Goal: Information Seeking & Learning: Learn about a topic

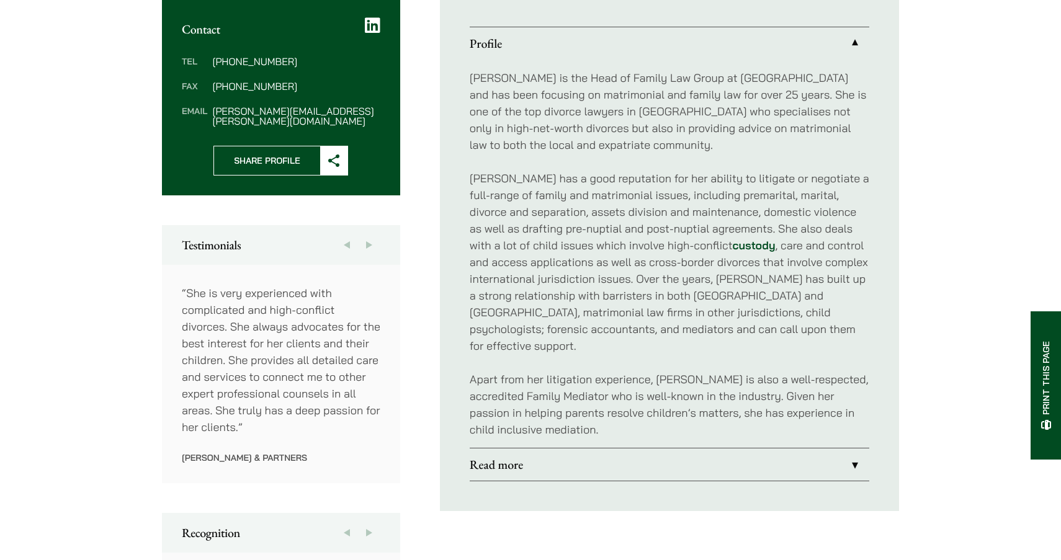
scroll to position [479, 0]
click at [497, 455] on link "Read more" at bounding box center [669, 465] width 399 height 32
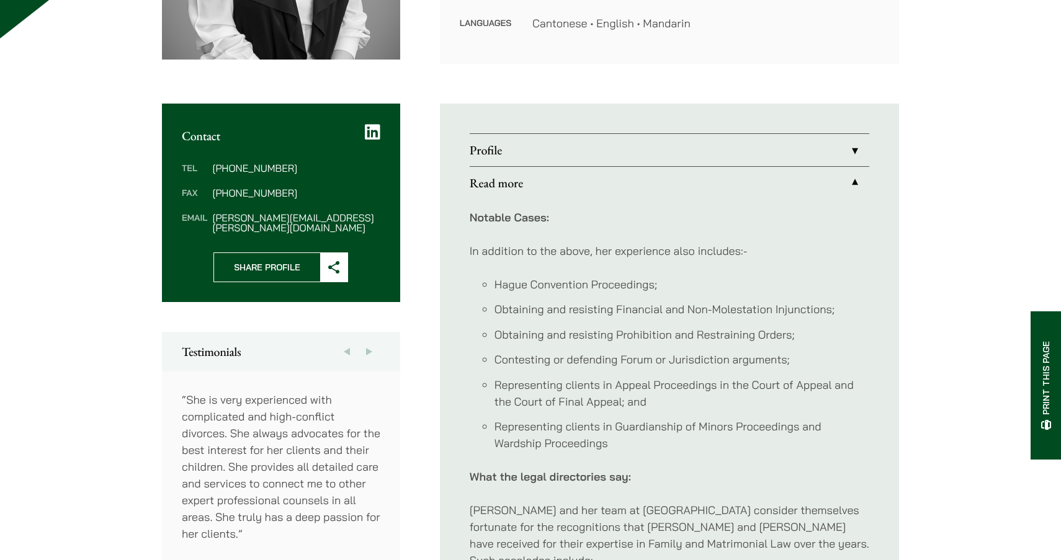
scroll to position [367, 0]
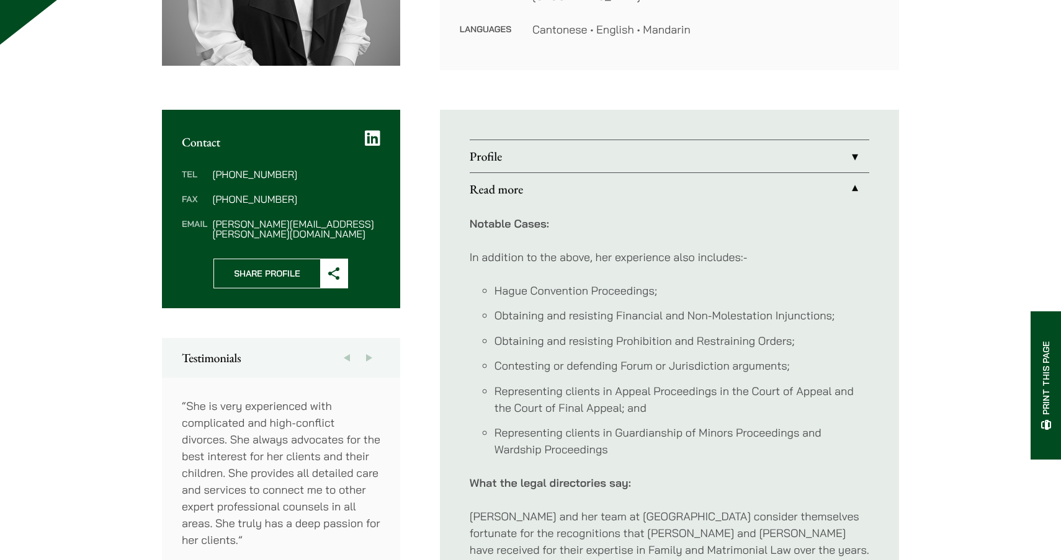
click at [619, 187] on link "Read more" at bounding box center [669, 189] width 399 height 32
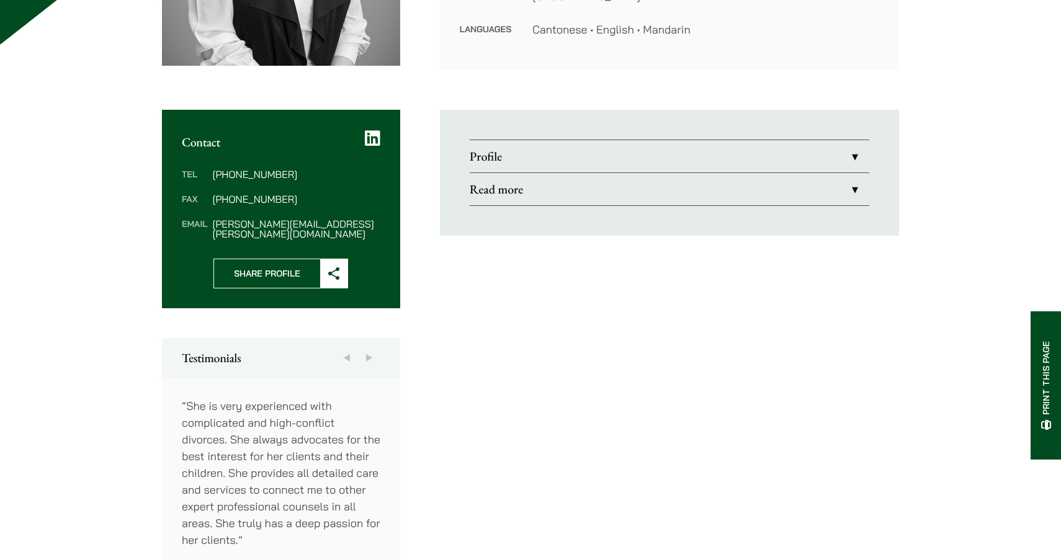
click at [599, 158] on link "Profile" at bounding box center [669, 156] width 399 height 32
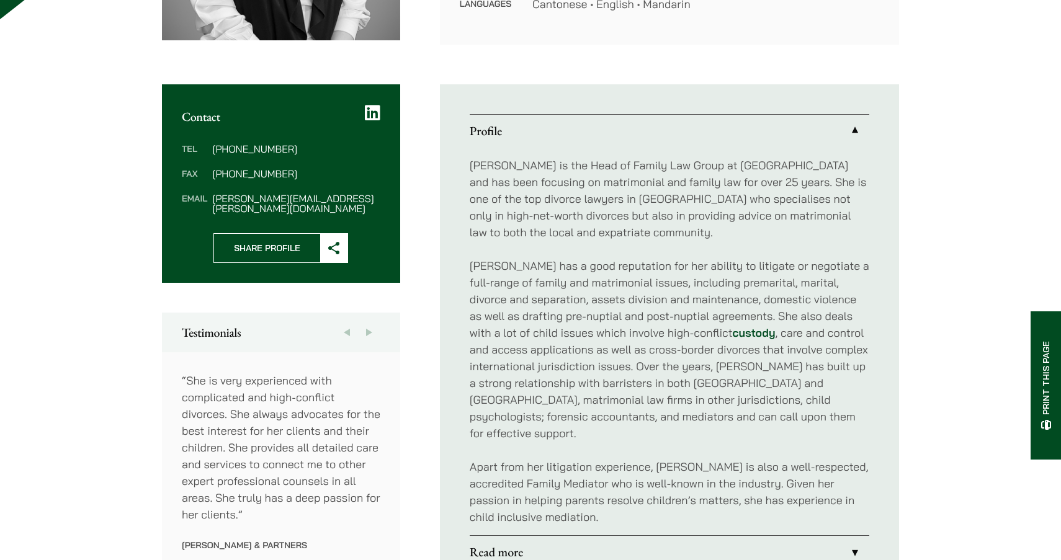
scroll to position [393, 0]
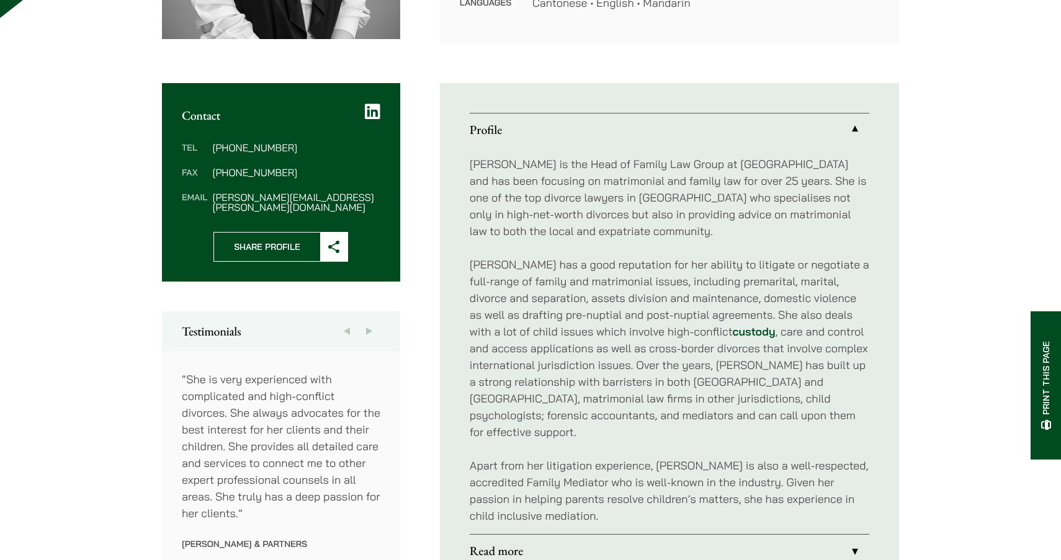
click at [557, 188] on p "[PERSON_NAME] is the Head of Family Law Group at [GEOGRAPHIC_DATA] and has been…" at bounding box center [669, 198] width 399 height 84
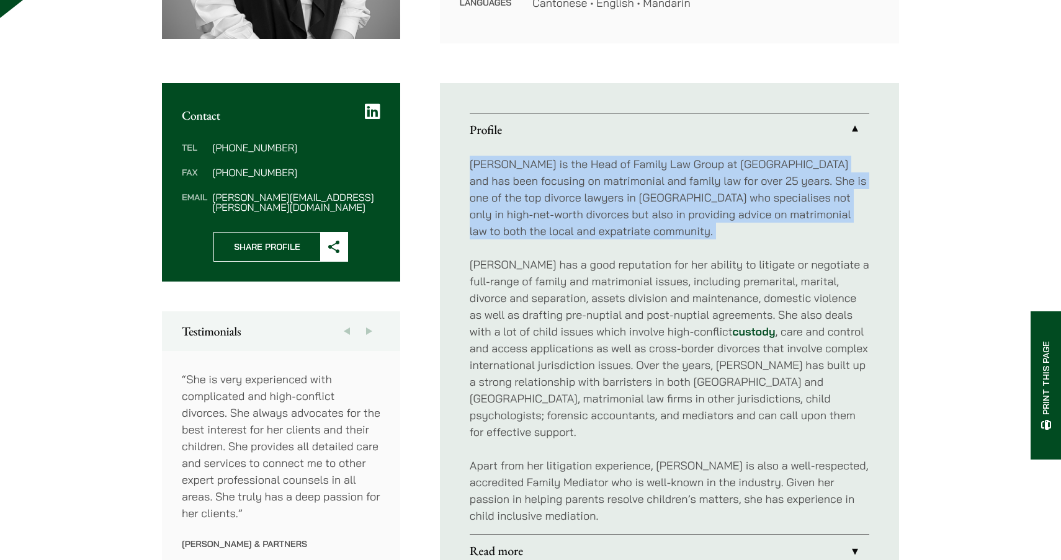
click at [557, 188] on p "[PERSON_NAME] is the Head of Family Law Group at [GEOGRAPHIC_DATA] and has been…" at bounding box center [669, 198] width 399 height 84
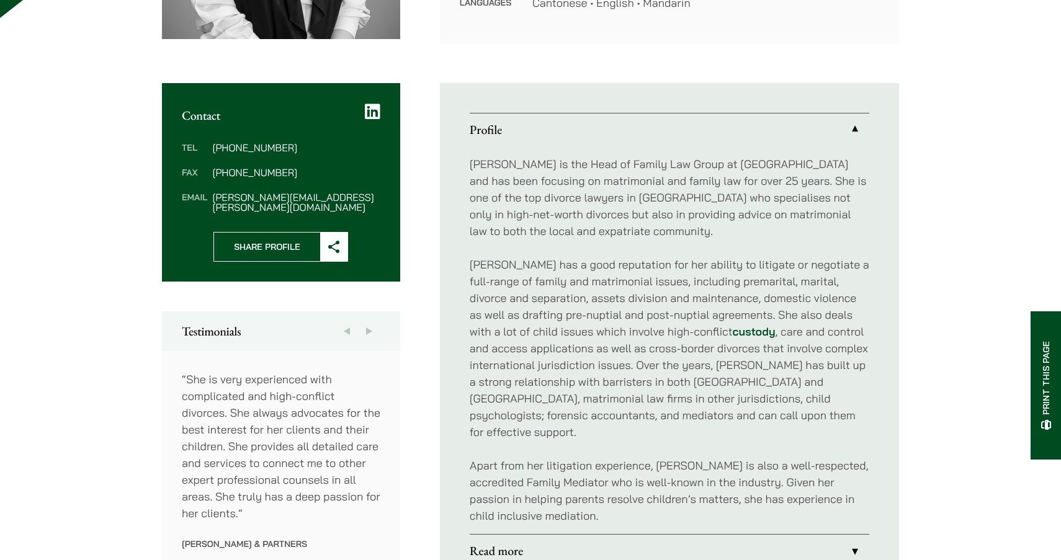
click at [558, 258] on p "[PERSON_NAME] has a good reputation for her ability to litigate or negotiate a …" at bounding box center [669, 348] width 399 height 184
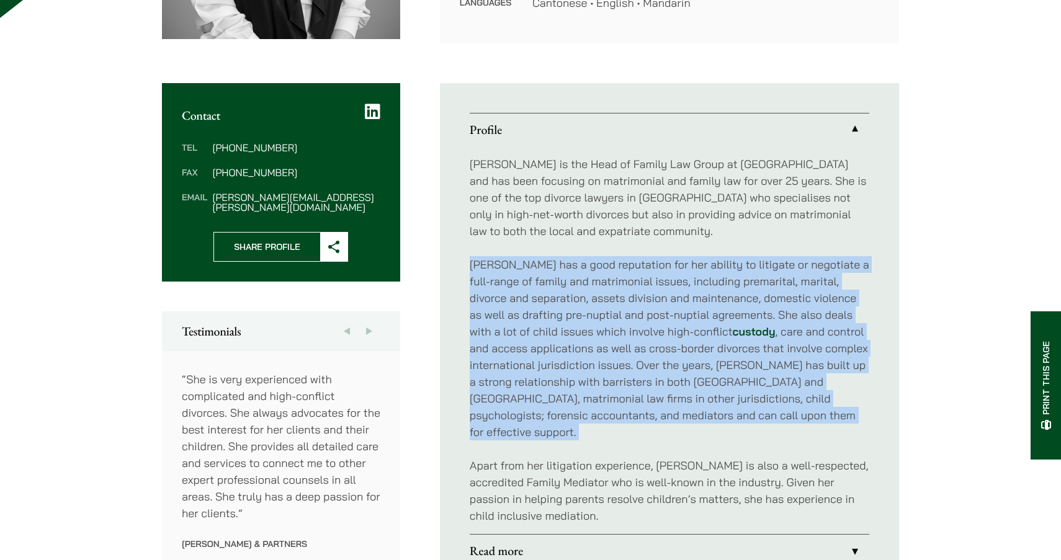
click at [558, 258] on p "[PERSON_NAME] has a good reputation for her ability to litigate or negotiate a …" at bounding box center [669, 348] width 399 height 184
click at [558, 292] on p "[PERSON_NAME] has a good reputation for her ability to litigate or negotiate a …" at bounding box center [669, 348] width 399 height 184
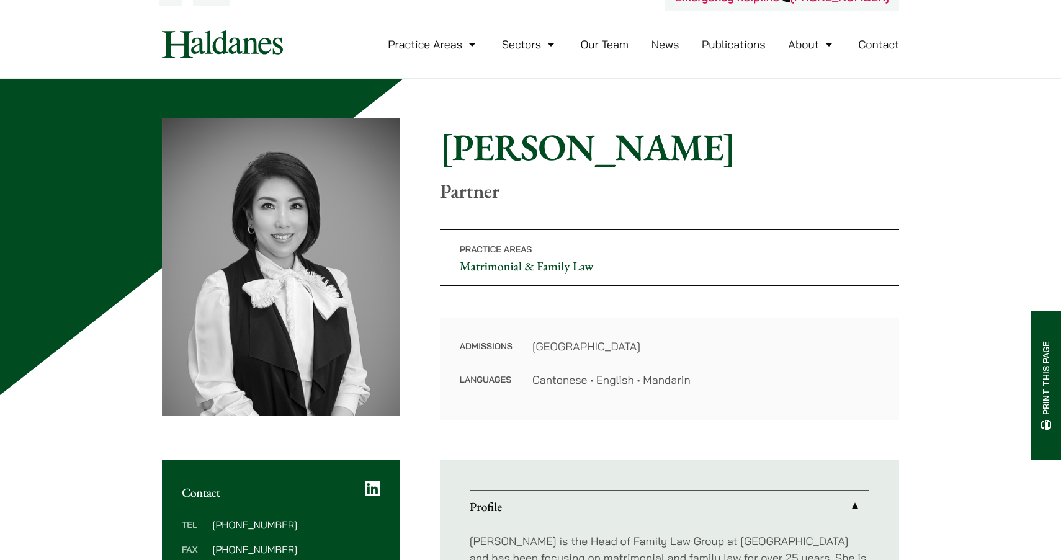
scroll to position [0, 0]
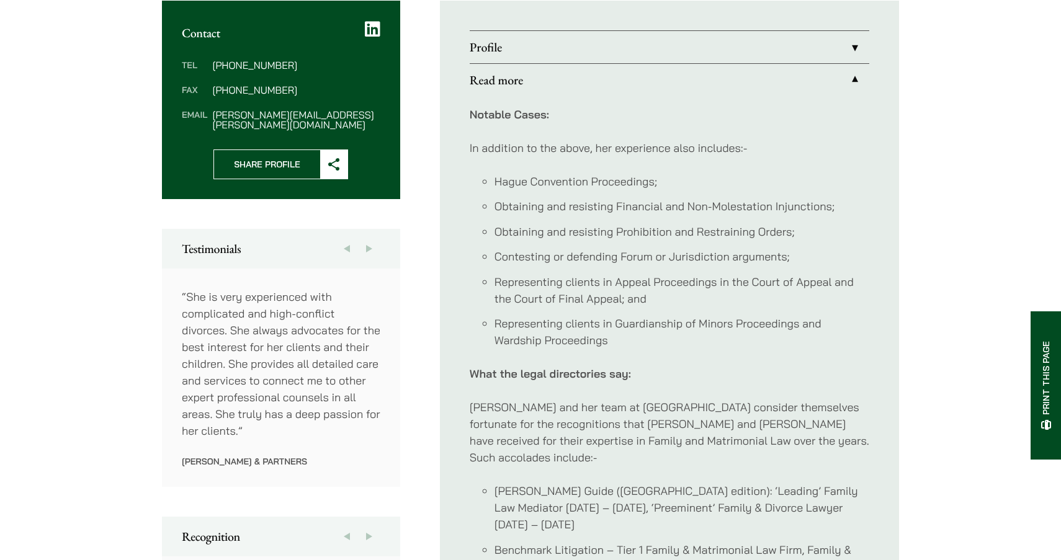
scroll to position [476, 0]
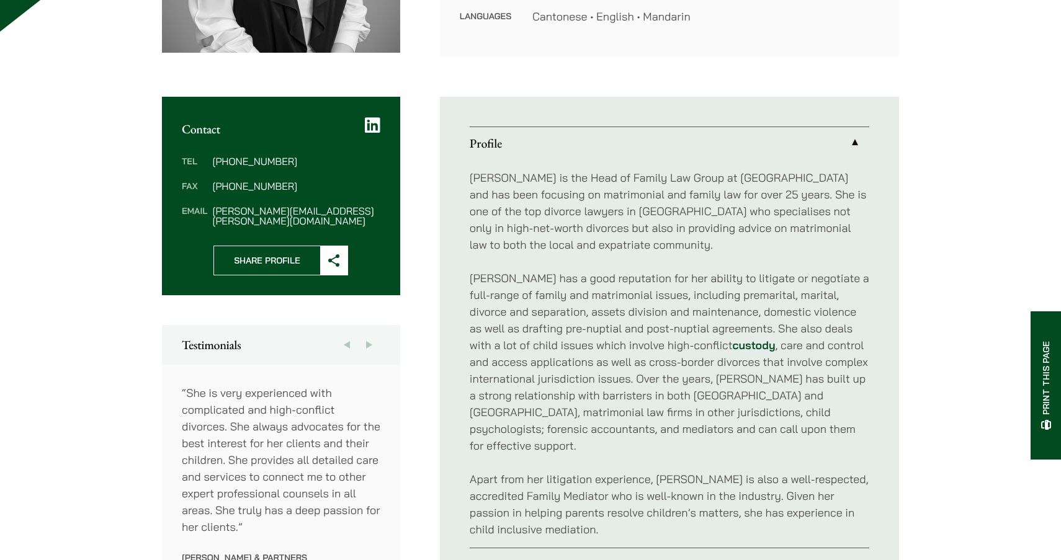
scroll to position [390, 0]
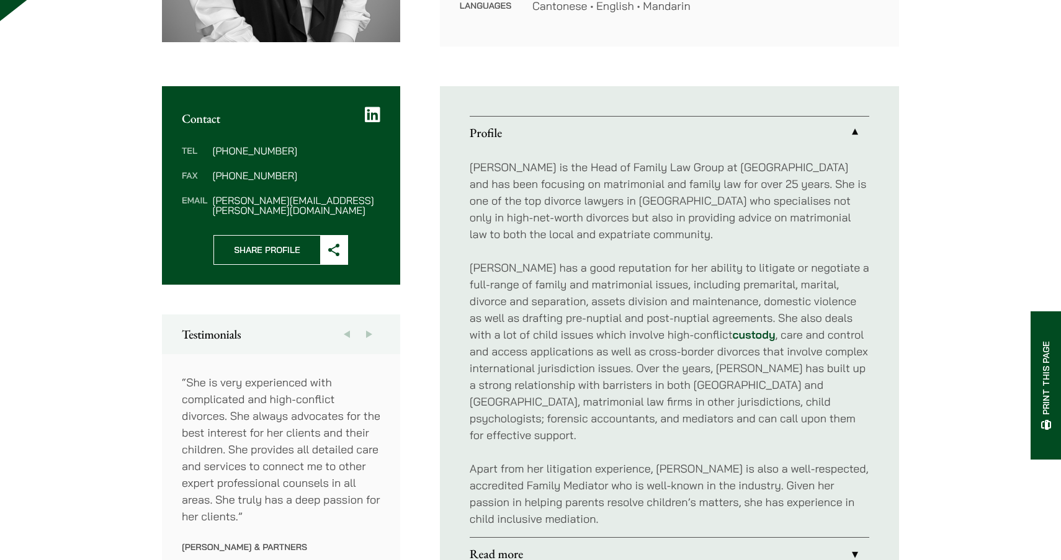
click at [585, 208] on p "[PERSON_NAME] is the Head of Family Law Group at [GEOGRAPHIC_DATA] and has been…" at bounding box center [669, 201] width 399 height 84
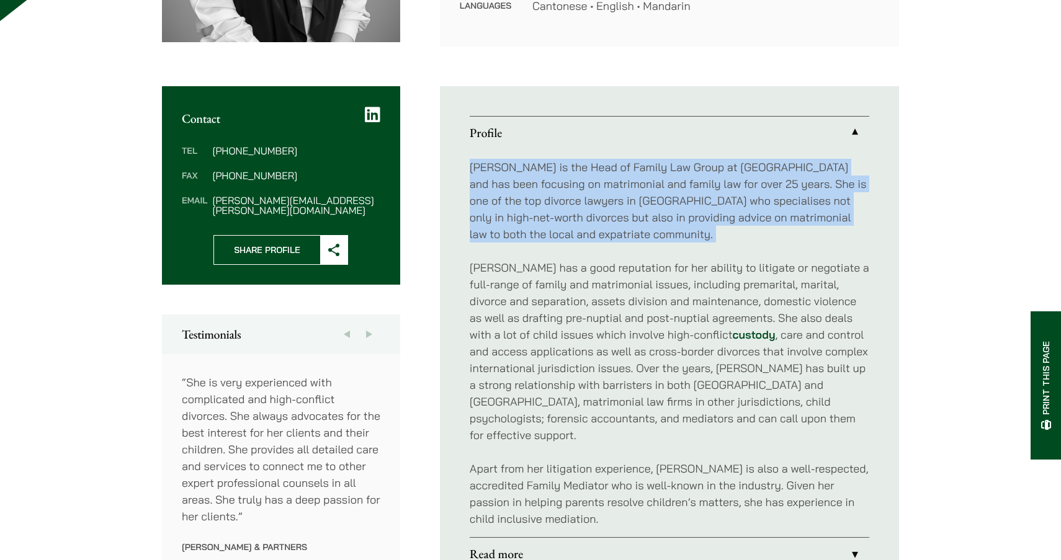
click at [585, 208] on p "[PERSON_NAME] is the Head of Family Law Group at [GEOGRAPHIC_DATA] and has been…" at bounding box center [669, 201] width 399 height 84
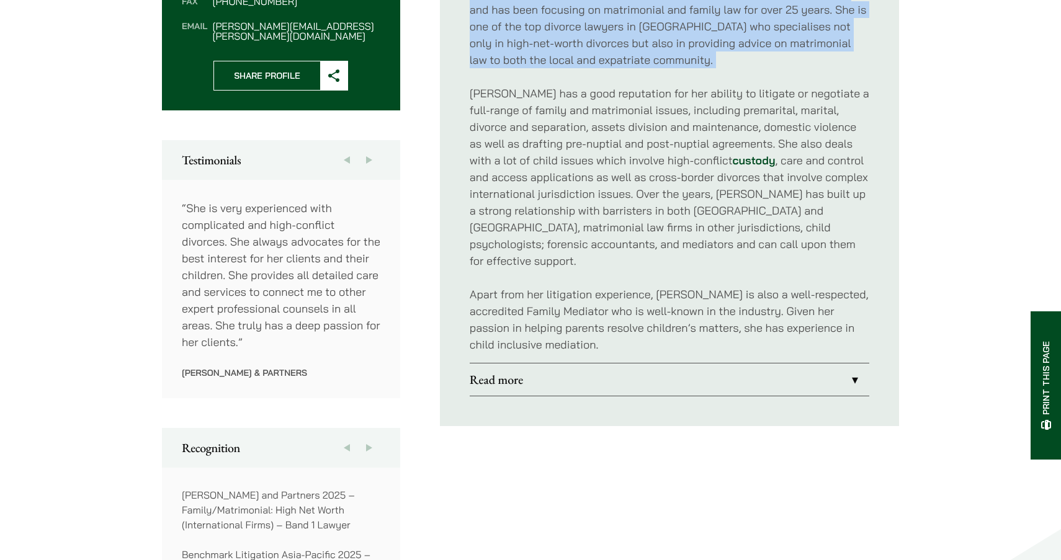
click at [556, 372] on link "Read more" at bounding box center [669, 380] width 399 height 32
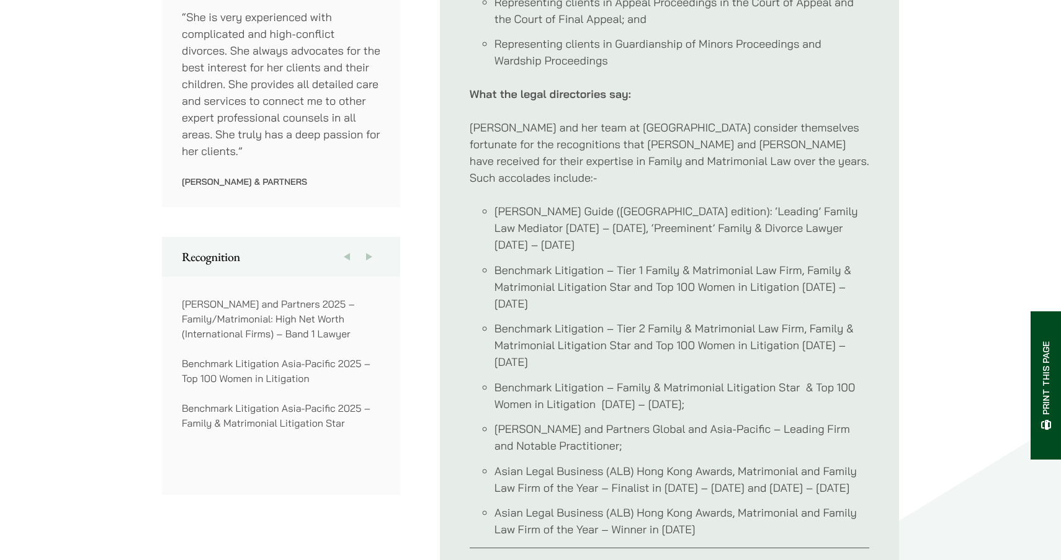
scroll to position [686, 0]
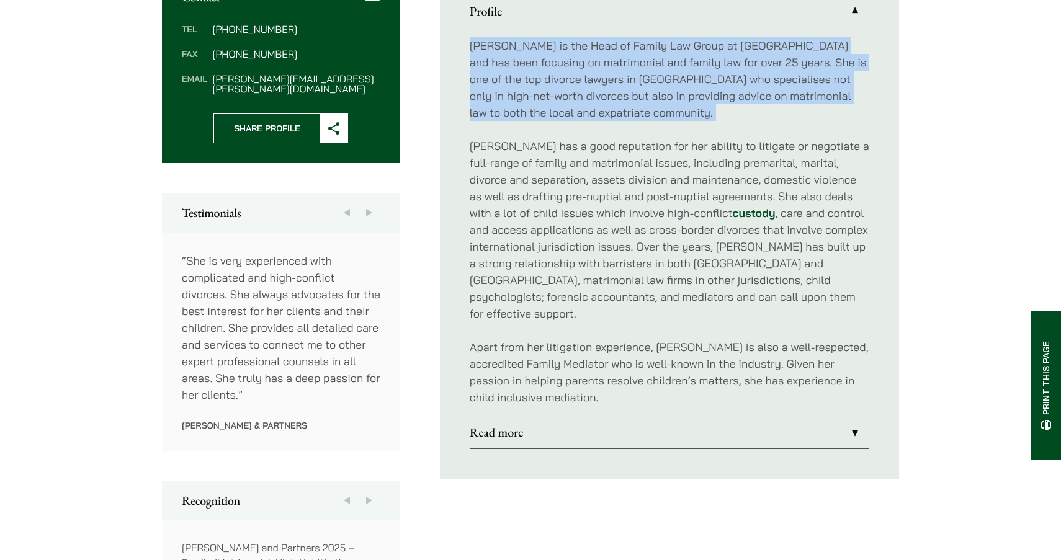
scroll to position [483, 0]
